Goal: Navigation & Orientation: Find specific page/section

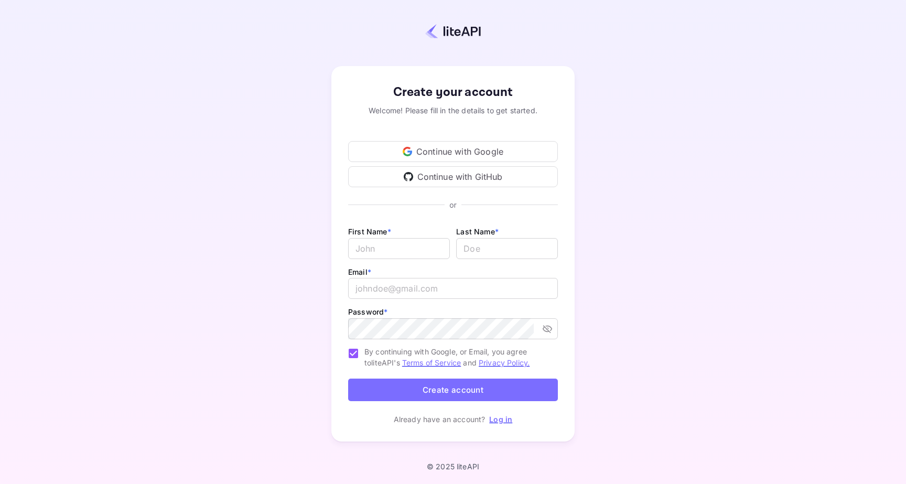
click at [492, 143] on div "Continue with Google" at bounding box center [453, 151] width 210 height 21
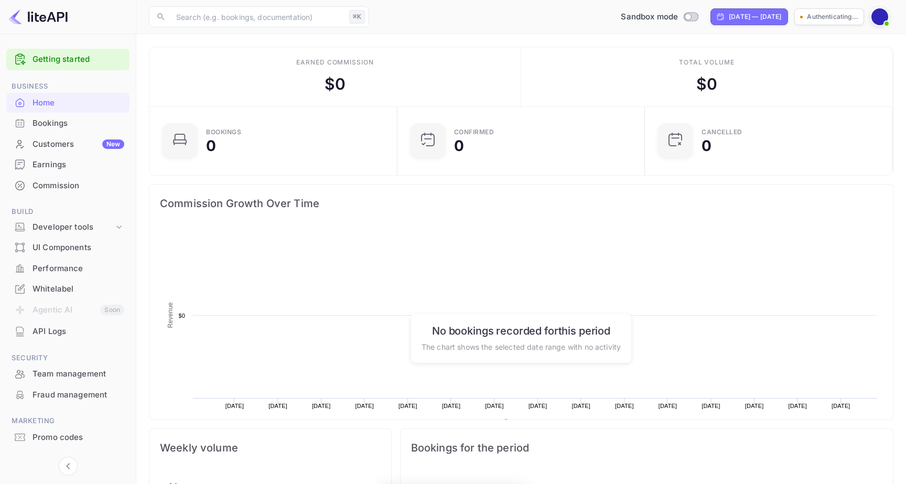
scroll to position [1, 1]
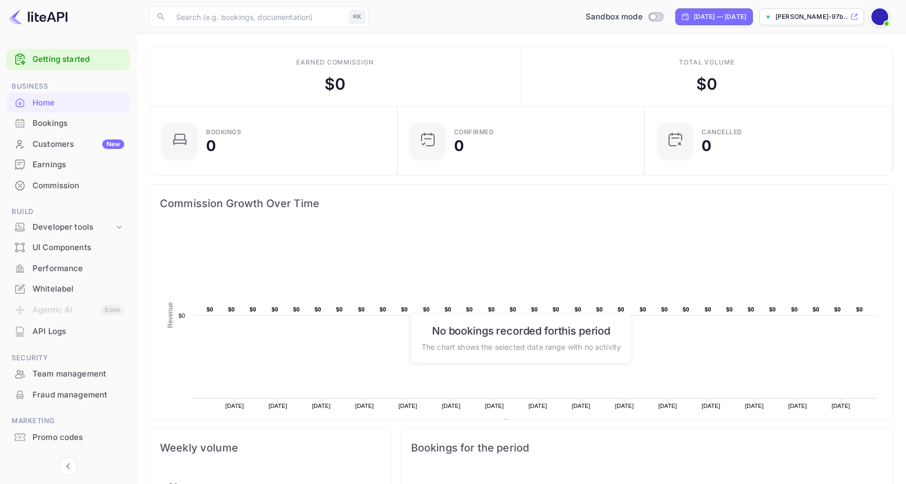
click at [85, 128] on div "Bookings" at bounding box center [67, 123] width 123 height 20
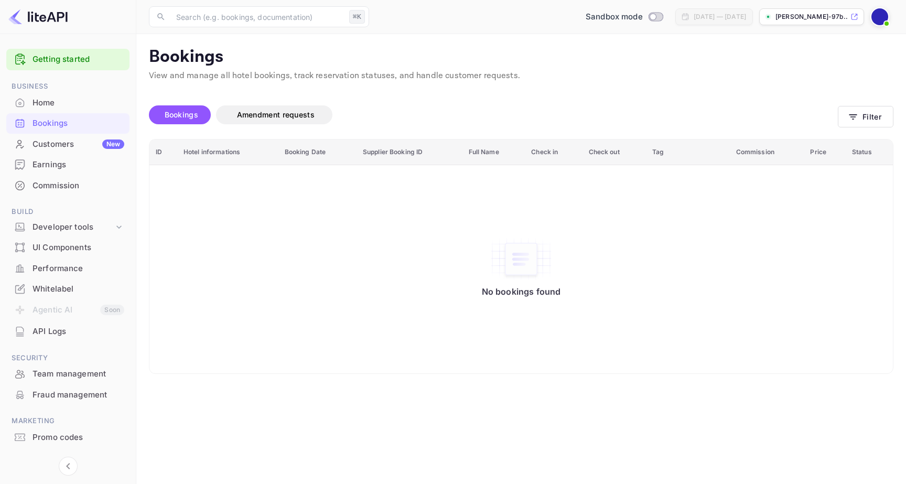
click at [188, 114] on span "Bookings" at bounding box center [182, 114] width 34 height 9
click at [83, 244] on div "UI Components" at bounding box center [78, 248] width 92 height 12
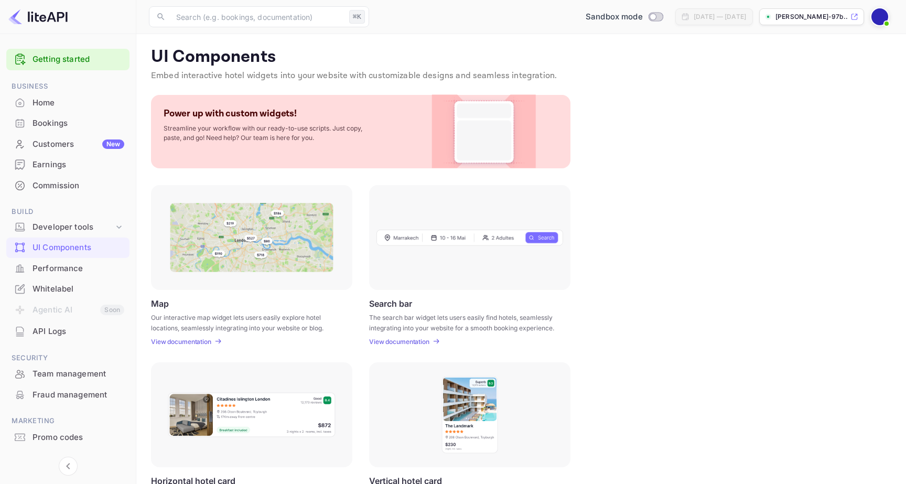
click at [238, 219] on img at bounding box center [252, 237] width 164 height 69
click at [187, 340] on p "View documentation" at bounding box center [181, 342] width 60 height 8
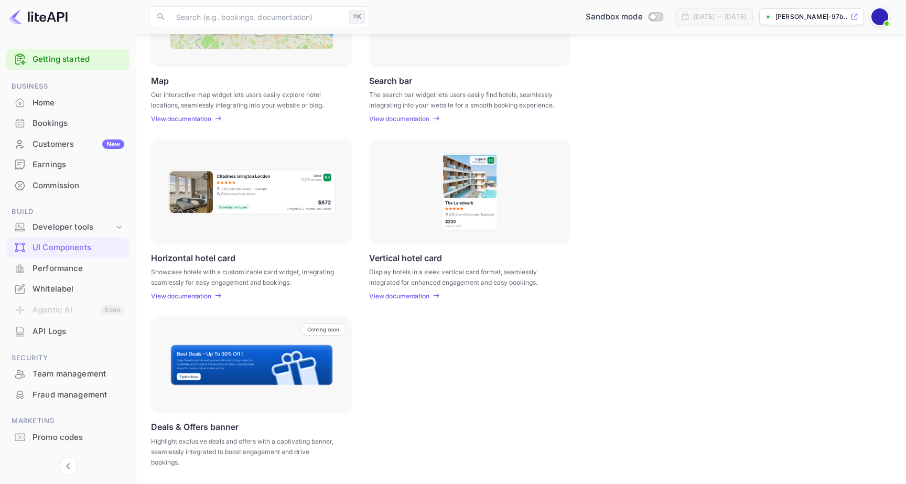
scroll to position [222, 0]
click at [404, 296] on p "View documentation" at bounding box center [399, 296] width 60 height 8
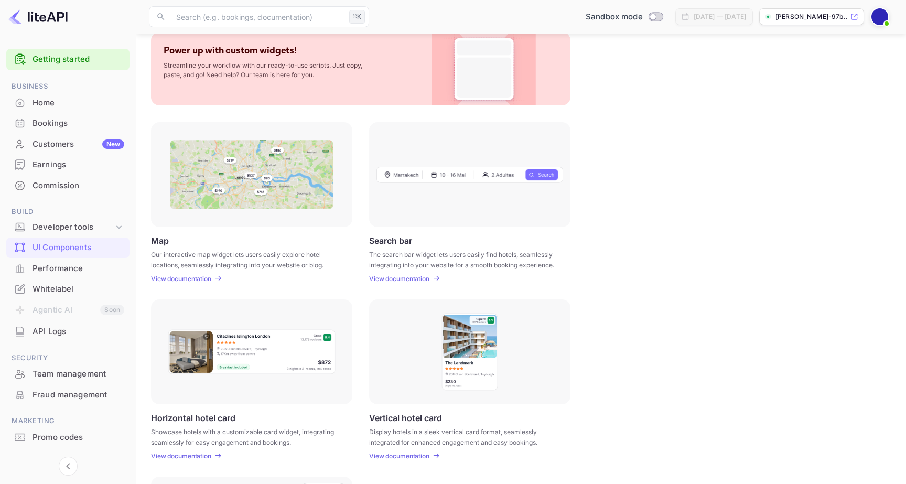
scroll to position [44, 0]
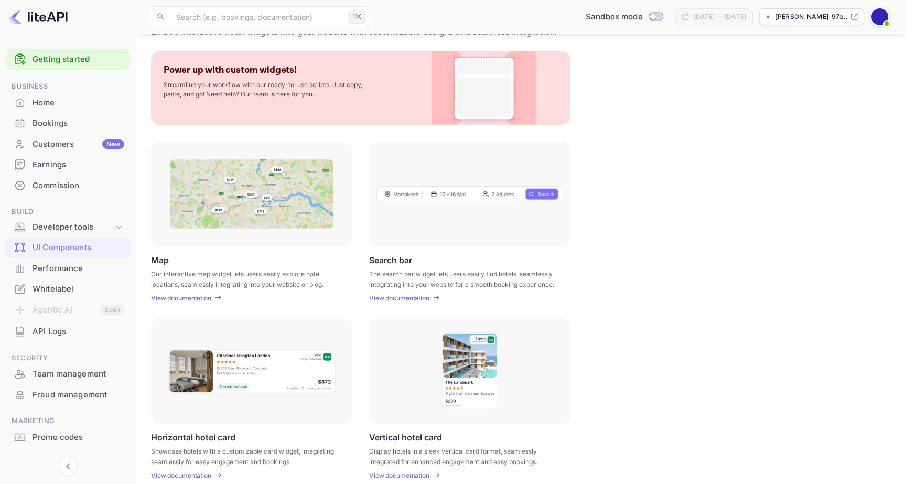
click at [232, 221] on img at bounding box center [252, 193] width 164 height 69
click at [199, 296] on p "View documentation" at bounding box center [181, 298] width 60 height 8
